Goal: Information Seeking & Learning: Learn about a topic

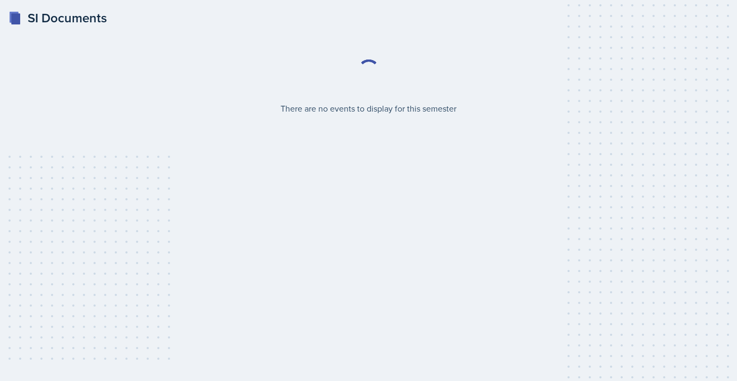
select select "2bed604d-1099-4043-b1bc-2365e8740244"
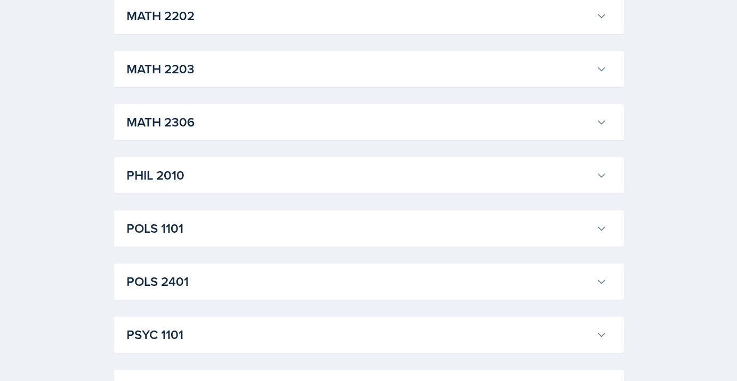
scroll to position [1270, 0]
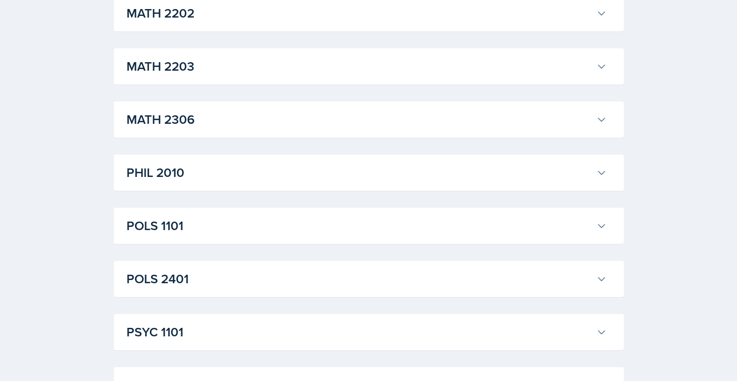
click at [410, 232] on h3 "POLS 1101" at bounding box center [358, 225] width 465 height 19
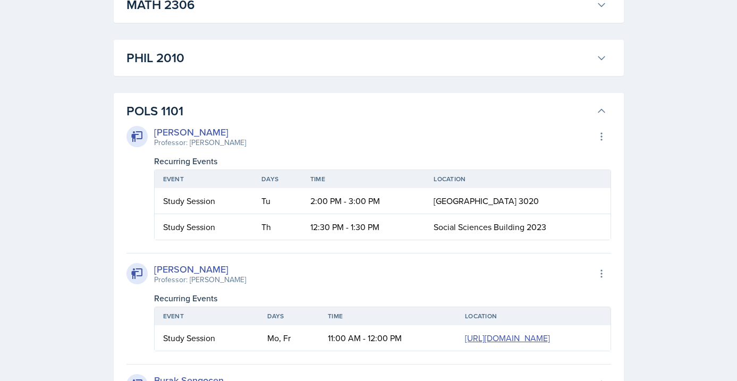
scroll to position [1331, 0]
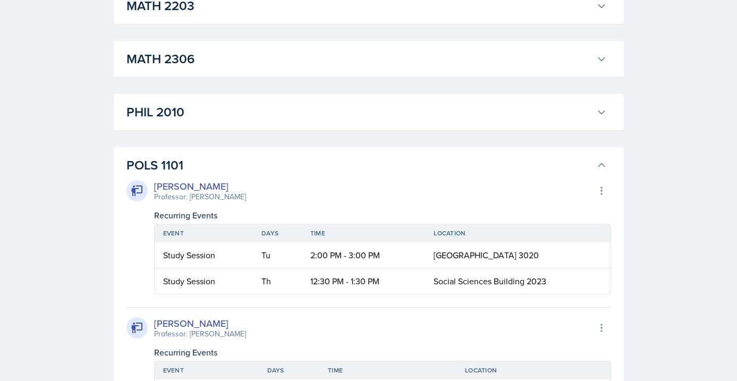
click at [386, 166] on h3 "POLS 1101" at bounding box center [358, 165] width 465 height 19
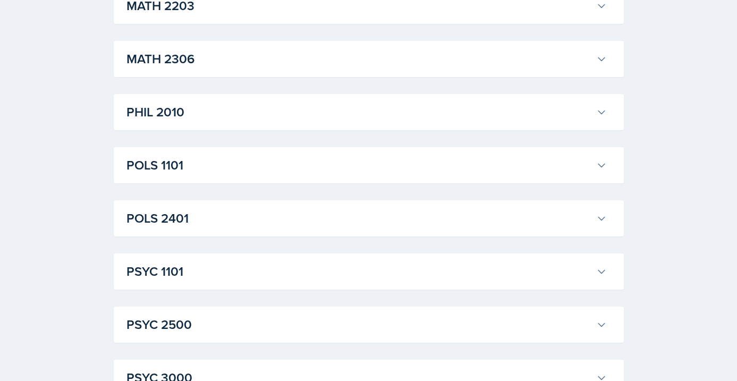
click at [311, 285] on div "PSYC 1101 [PERSON_NAME] Professor: [PERSON_NAME] Export to Google Calendar Recu…" at bounding box center [369, 271] width 510 height 36
click at [314, 279] on h3 "PSYC 1101" at bounding box center [358, 271] width 465 height 19
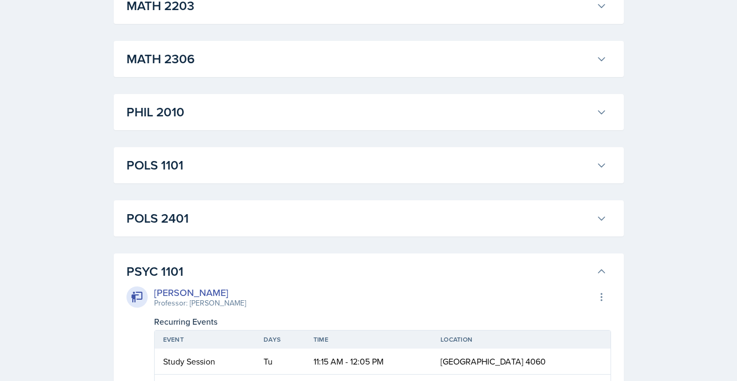
click at [317, 270] on h3 "PSYC 1101" at bounding box center [358, 271] width 465 height 19
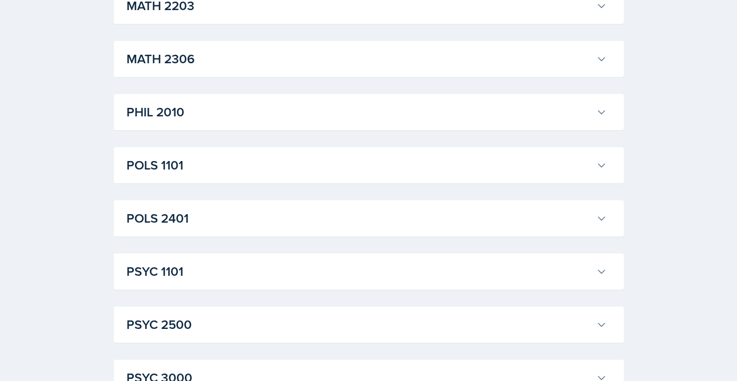
click at [346, 211] on h3 "POLS 2401" at bounding box center [358, 218] width 465 height 19
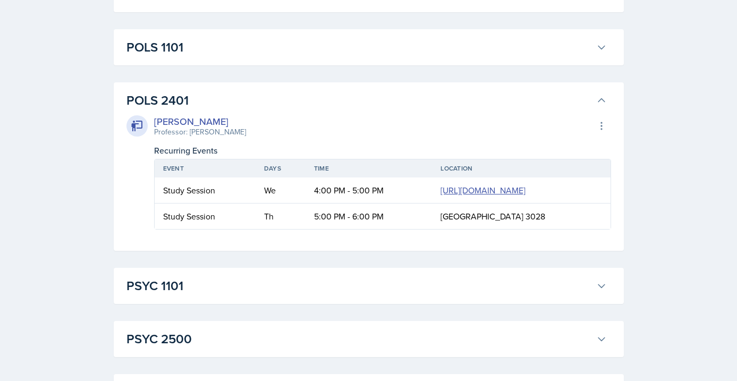
scroll to position [1443, 0]
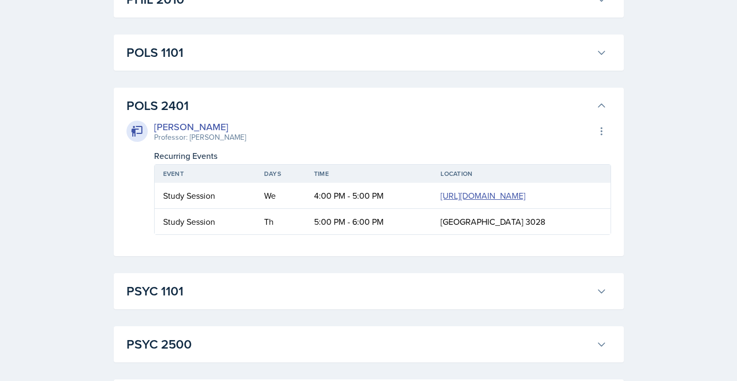
click at [344, 103] on h3 "POLS 2401" at bounding box center [358, 105] width 465 height 19
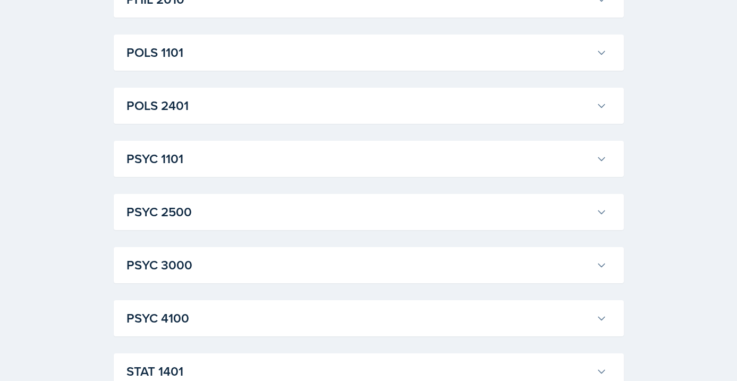
click at [373, 53] on h3 "POLS 1101" at bounding box center [358, 52] width 465 height 19
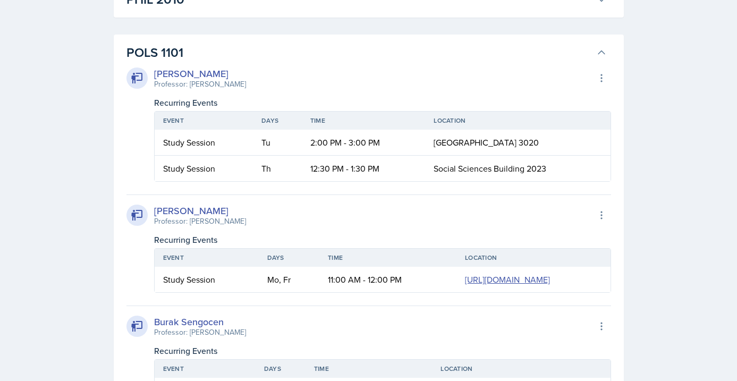
click at [251, 57] on h3 "POLS 1101" at bounding box center [358, 52] width 465 height 19
